Goal: Information Seeking & Learning: Learn about a topic

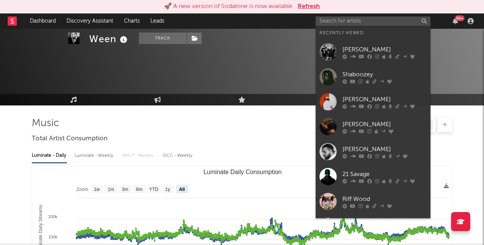
select select "All"
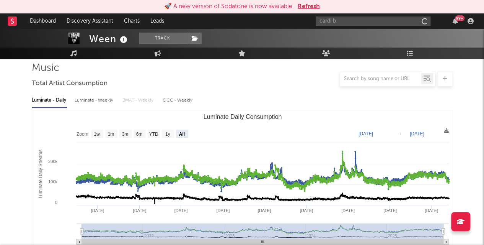
type input "cardi b"
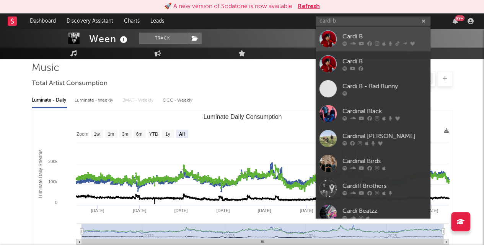
click at [354, 33] on div "Cardi B" at bounding box center [385, 36] width 84 height 9
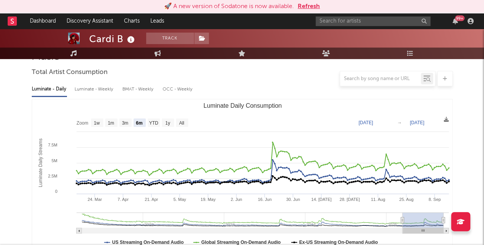
scroll to position [67, 0]
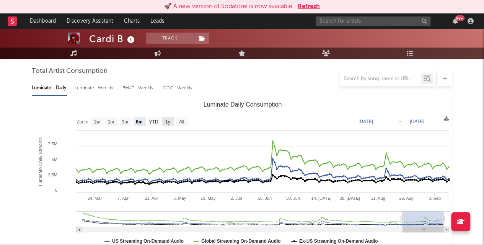
click at [169, 121] on text "1y" at bounding box center [167, 121] width 5 height 5
select select "1y"
type input "[DATE]"
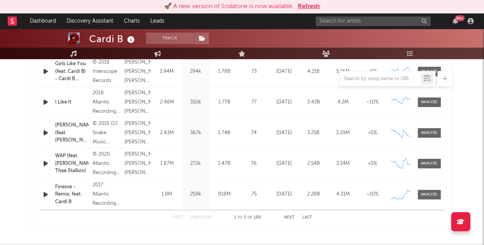
scroll to position [330, 0]
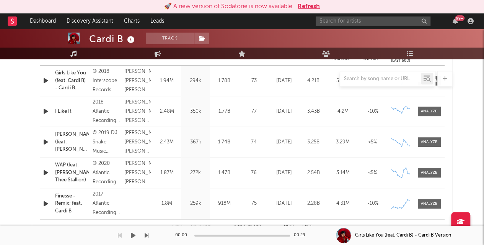
click at [290, 226] on div "00:00 00:29" at bounding box center [242, 235] width 134 height 19
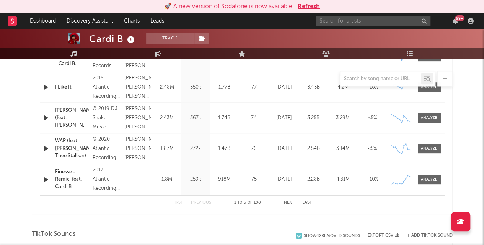
scroll to position [358, 0]
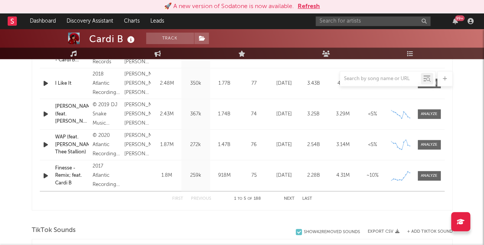
click at [286, 196] on button "Next" at bounding box center [289, 198] width 11 height 4
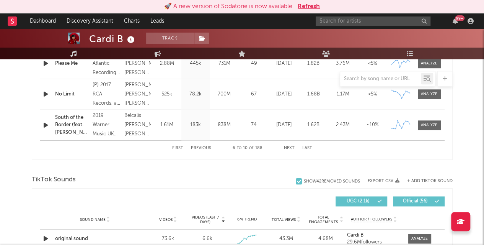
scroll to position [415, 0]
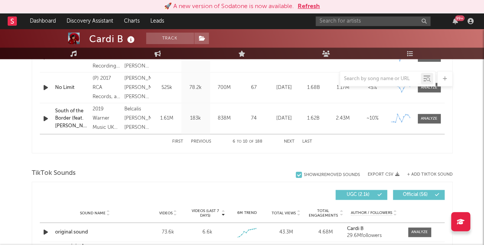
click at [288, 139] on button "Next" at bounding box center [289, 141] width 11 height 4
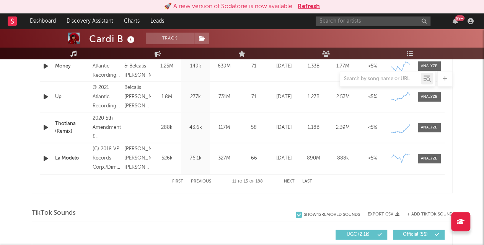
scroll to position [377, 0]
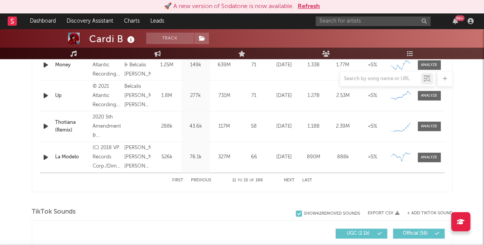
click at [290, 179] on button "Next" at bounding box center [289, 180] width 11 height 4
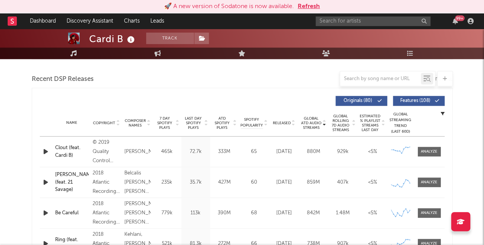
scroll to position [253, 0]
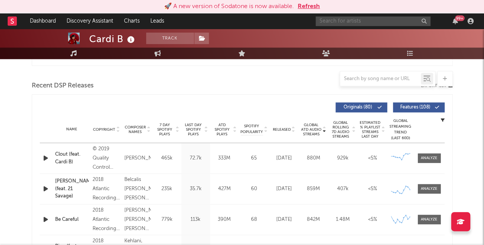
click at [361, 24] on input "text" at bounding box center [373, 21] width 115 height 10
type input "imaginary playerz"
click at [424, 21] on icon "button" at bounding box center [424, 21] width 4 height 5
click at [240, 70] on div at bounding box center [242, 73] width 421 height 11
click at [382, 22] on input "text" at bounding box center [373, 21] width 115 height 10
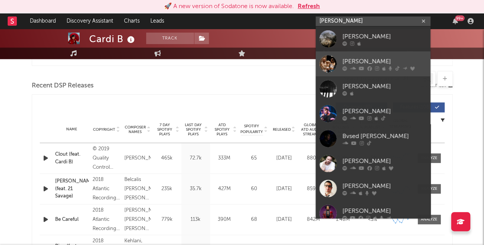
type input "[PERSON_NAME]"
click at [362, 60] on div "[PERSON_NAME]" at bounding box center [385, 61] width 84 height 9
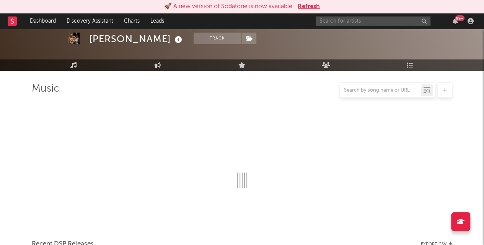
scroll to position [253, 0]
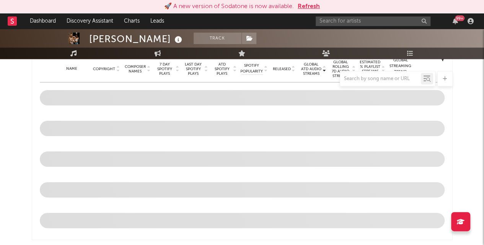
select select "6m"
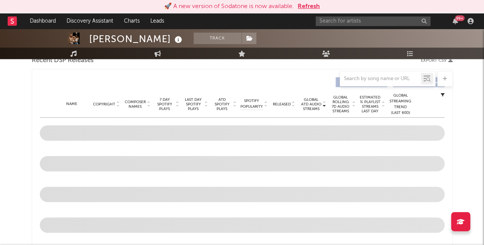
scroll to position [275, 0]
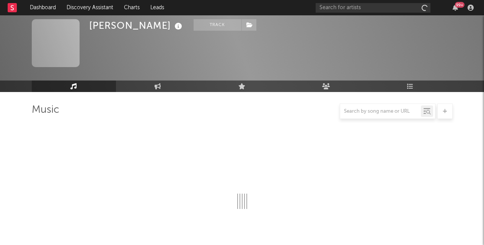
scroll to position [275, 0]
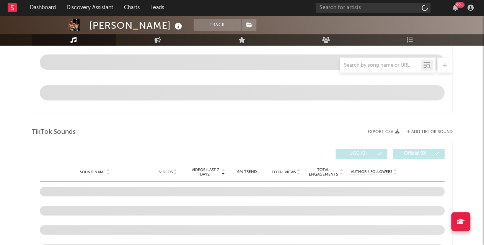
select select "6m"
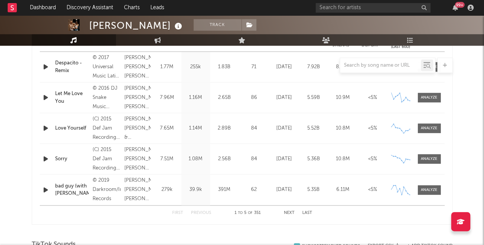
scroll to position [327, 0]
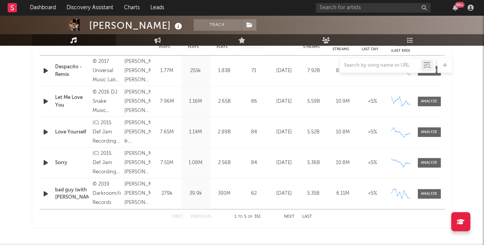
click at [287, 215] on button "Next" at bounding box center [289, 216] width 11 height 4
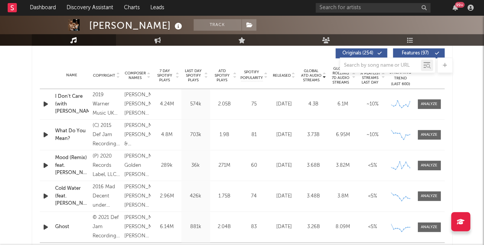
scroll to position [293, 0]
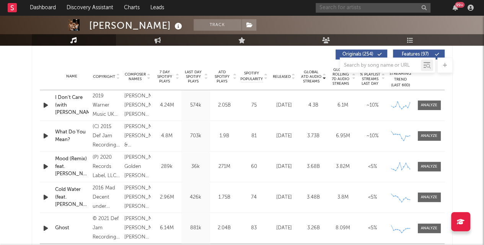
click at [352, 10] on input "text" at bounding box center [373, 8] width 115 height 10
type input "joey badass"
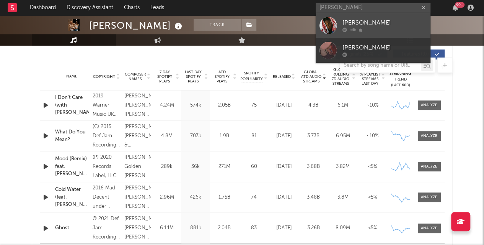
click at [359, 21] on div "Joey Badass" at bounding box center [385, 22] width 84 height 9
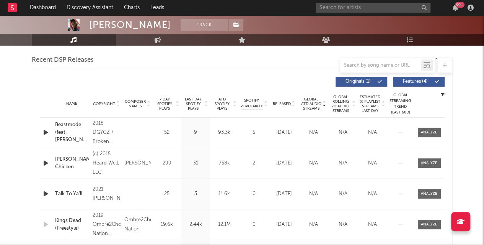
scroll to position [151, 0]
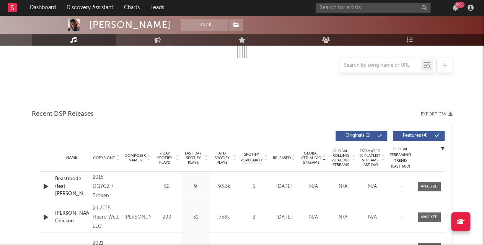
select select "6m"
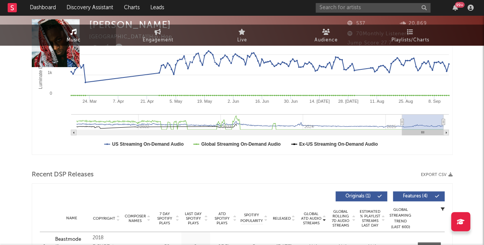
scroll to position [0, 0]
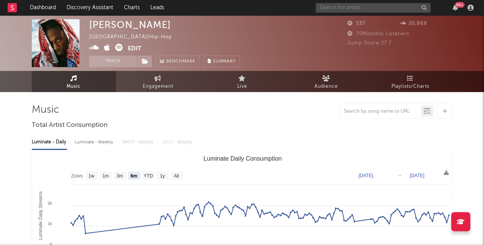
click at [372, 5] on input "text" at bounding box center [373, 8] width 115 height 10
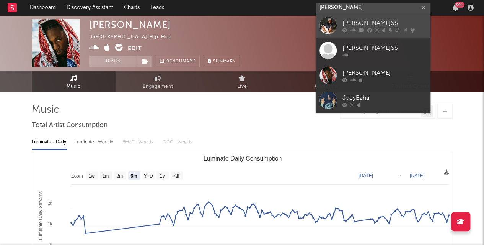
type input "joey bada"
click at [363, 20] on div "Joey Bada$$" at bounding box center [385, 22] width 84 height 9
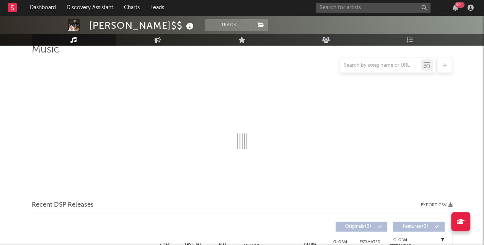
select select "6m"
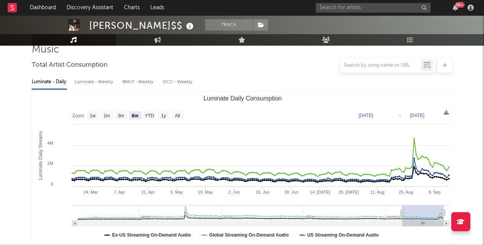
scroll to position [79, 0]
